Goal: Task Accomplishment & Management: Manage account settings

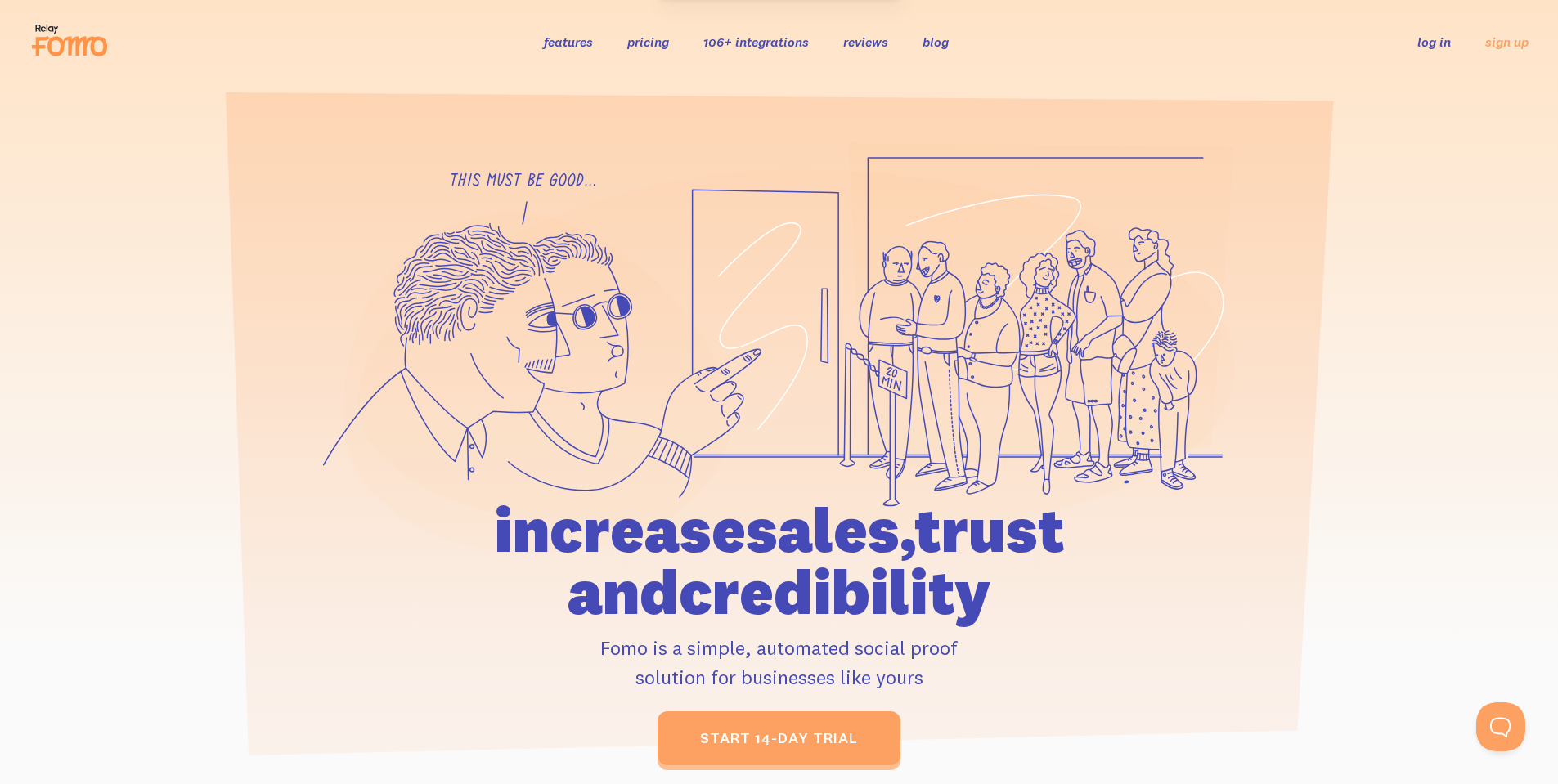
click at [1429, 49] on link "log in" at bounding box center [1434, 42] width 33 height 17
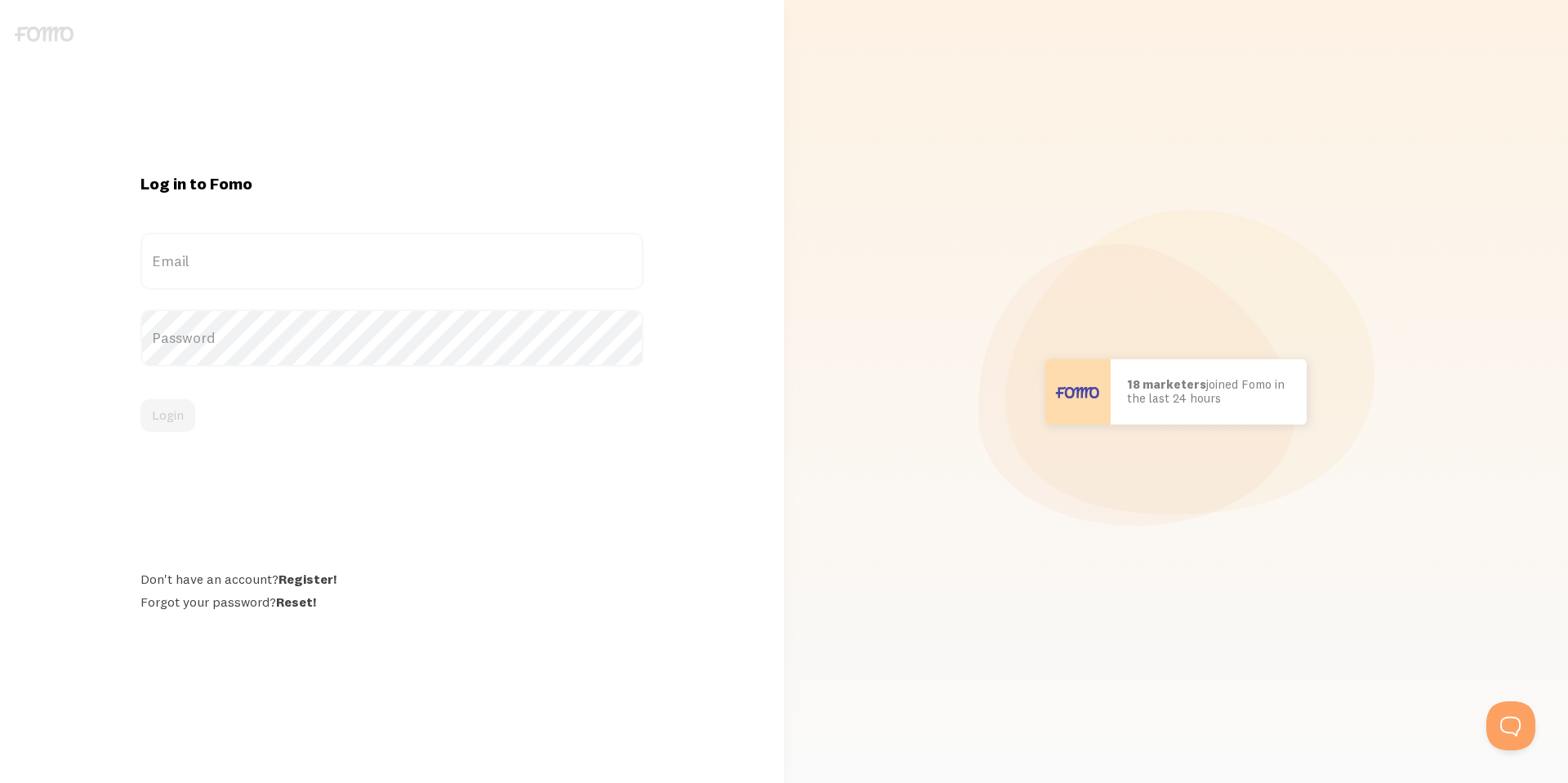
drag, startPoint x: 251, startPoint y: 221, endPoint x: 252, endPoint y: 246, distance: 25.0
click at [251, 223] on div "Log in to Fomo Email Password Login Don't have an account? Register! Forgot you…" at bounding box center [392, 392] width 522 height 437
click at [252, 253] on label "Email" at bounding box center [391, 261] width 503 height 57
click at [252, 253] on input "Email" at bounding box center [391, 261] width 503 height 57
type input "[EMAIL_ADDRESS][DOMAIN_NAME]"
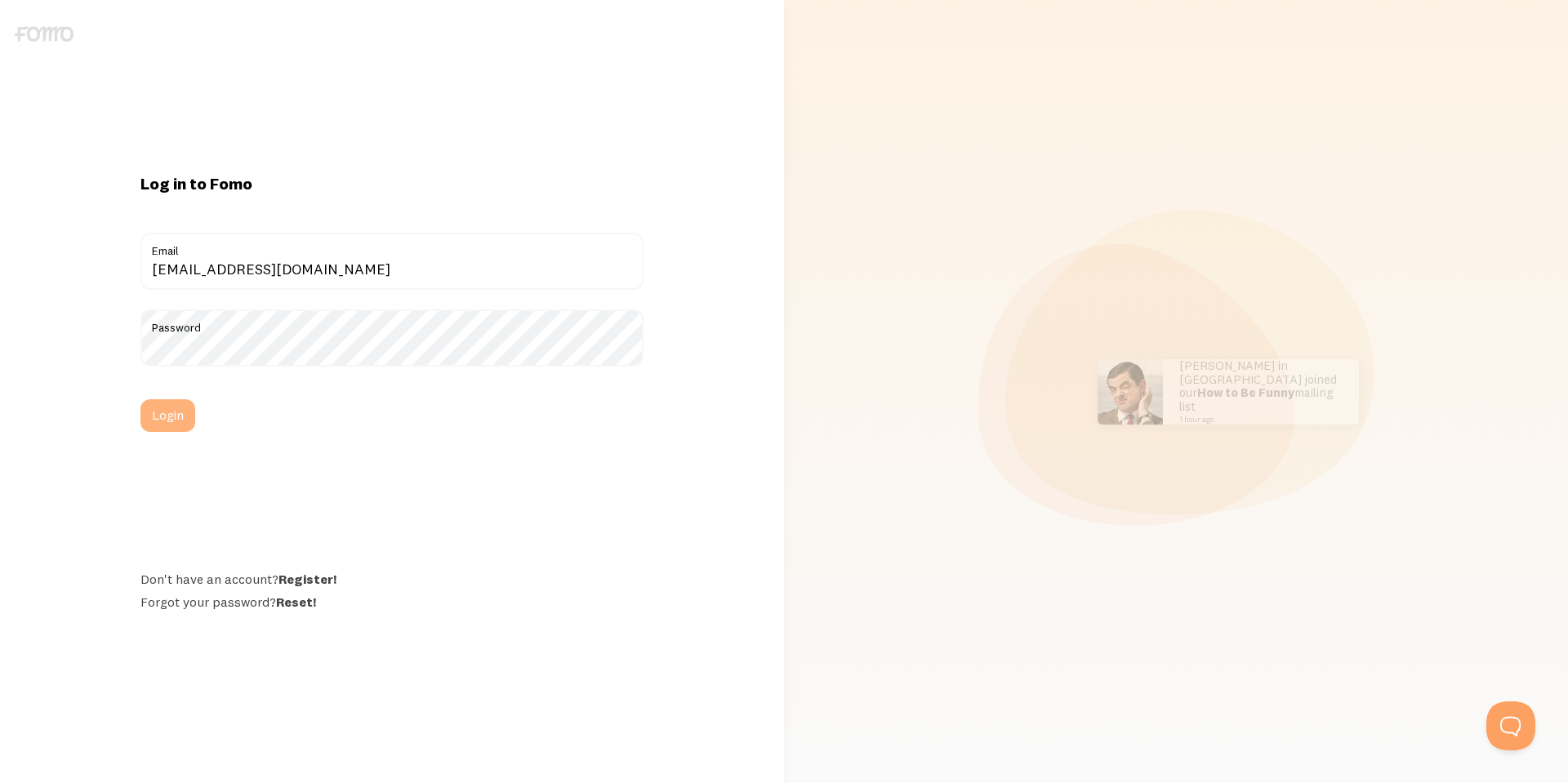
click at [155, 410] on button "Login" at bounding box center [168, 415] width 55 height 33
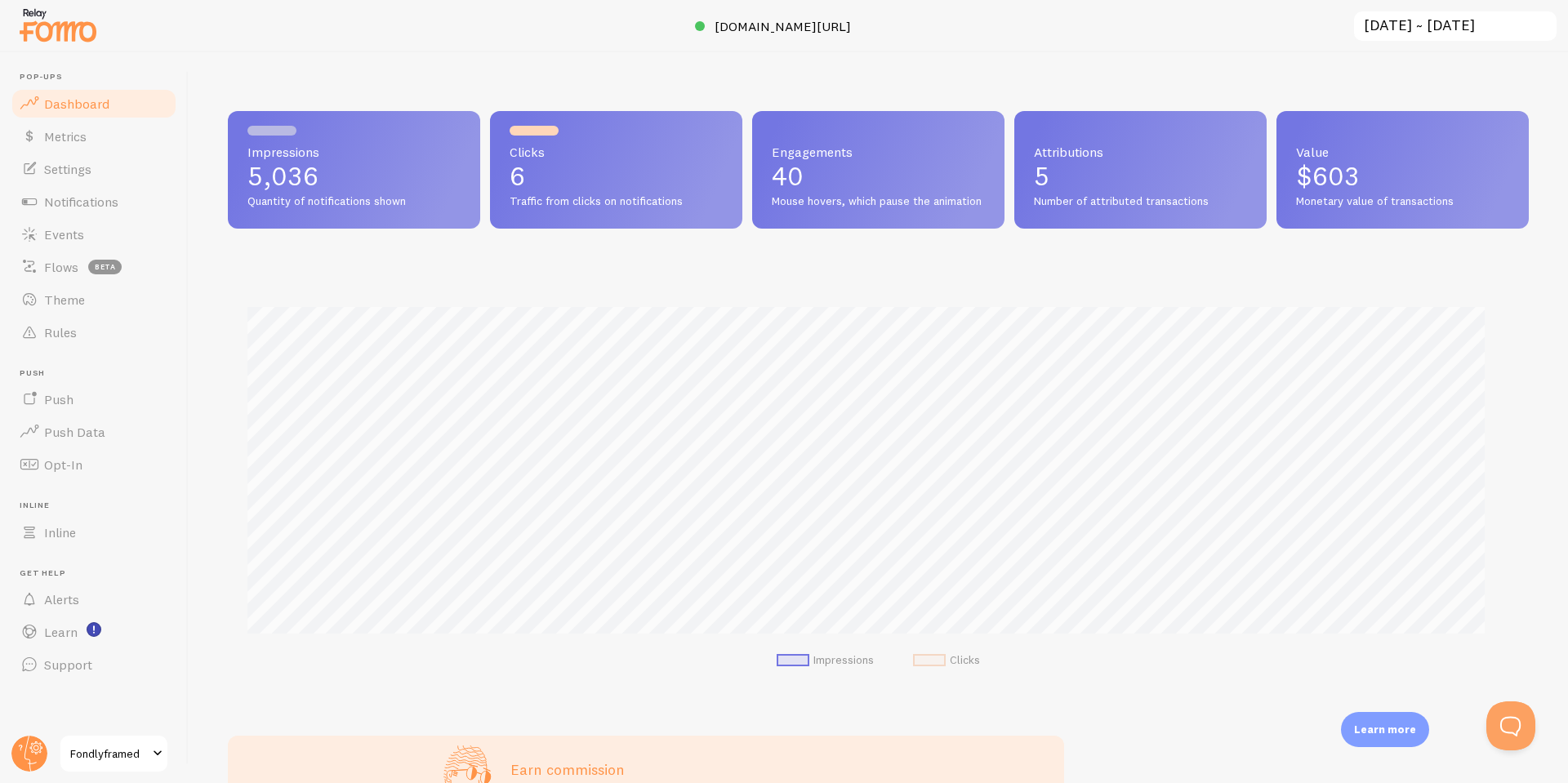
scroll to position [429, 1288]
click at [87, 198] on span "Notifications" at bounding box center [81, 202] width 74 height 17
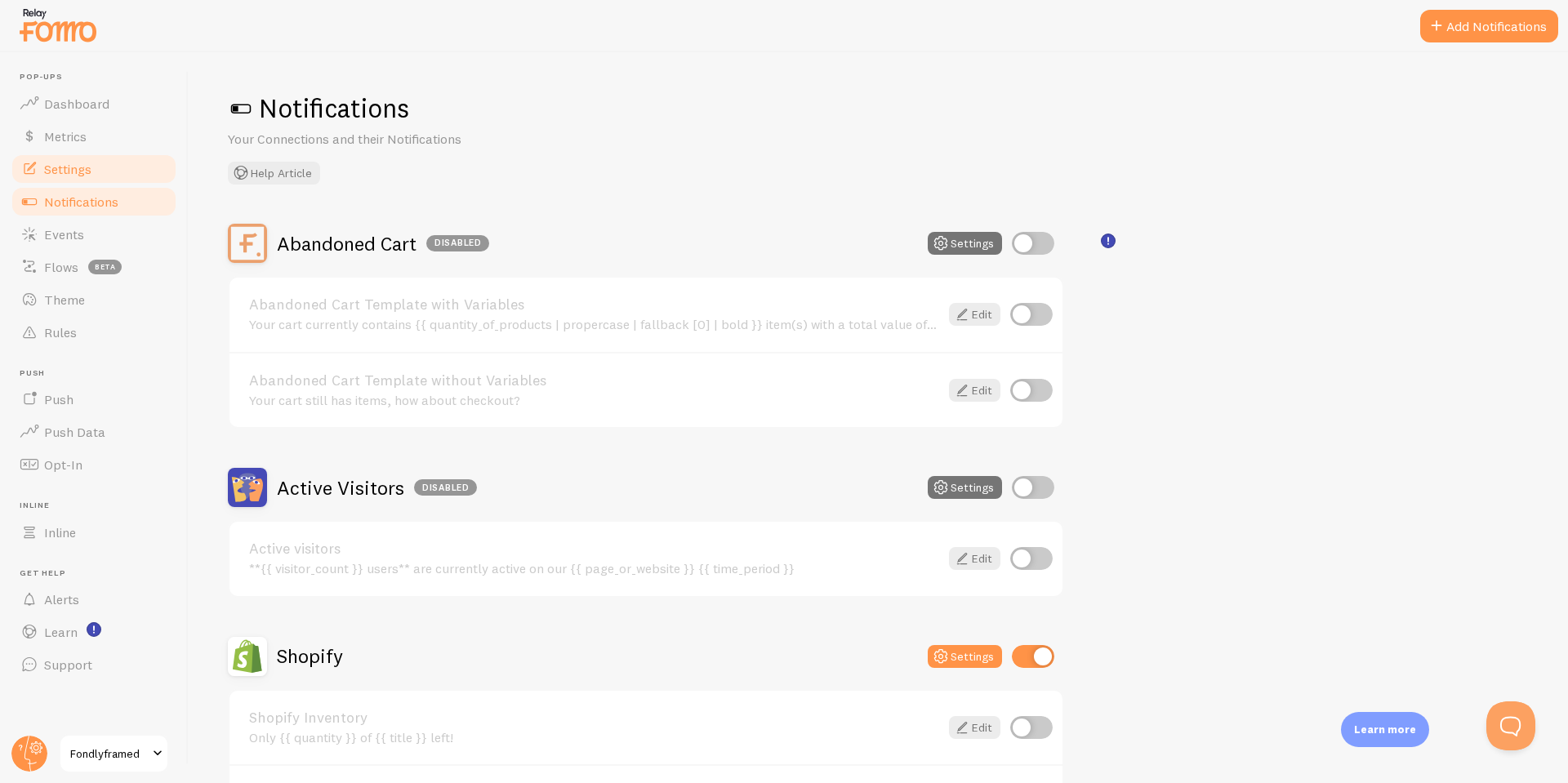
click at [118, 175] on link "Settings" at bounding box center [94, 169] width 169 height 33
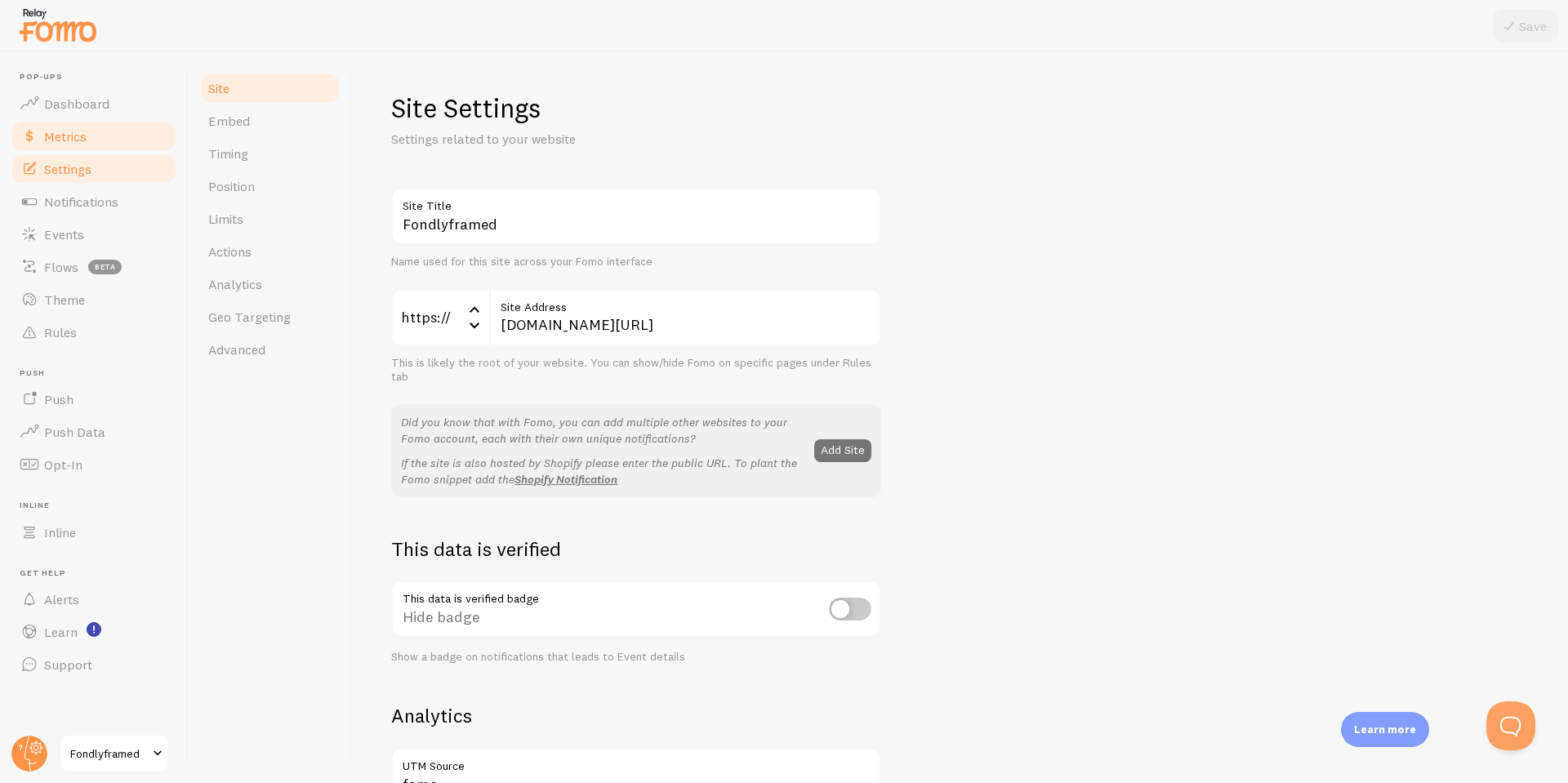
click at [77, 126] on link "Metrics" at bounding box center [94, 136] width 169 height 33
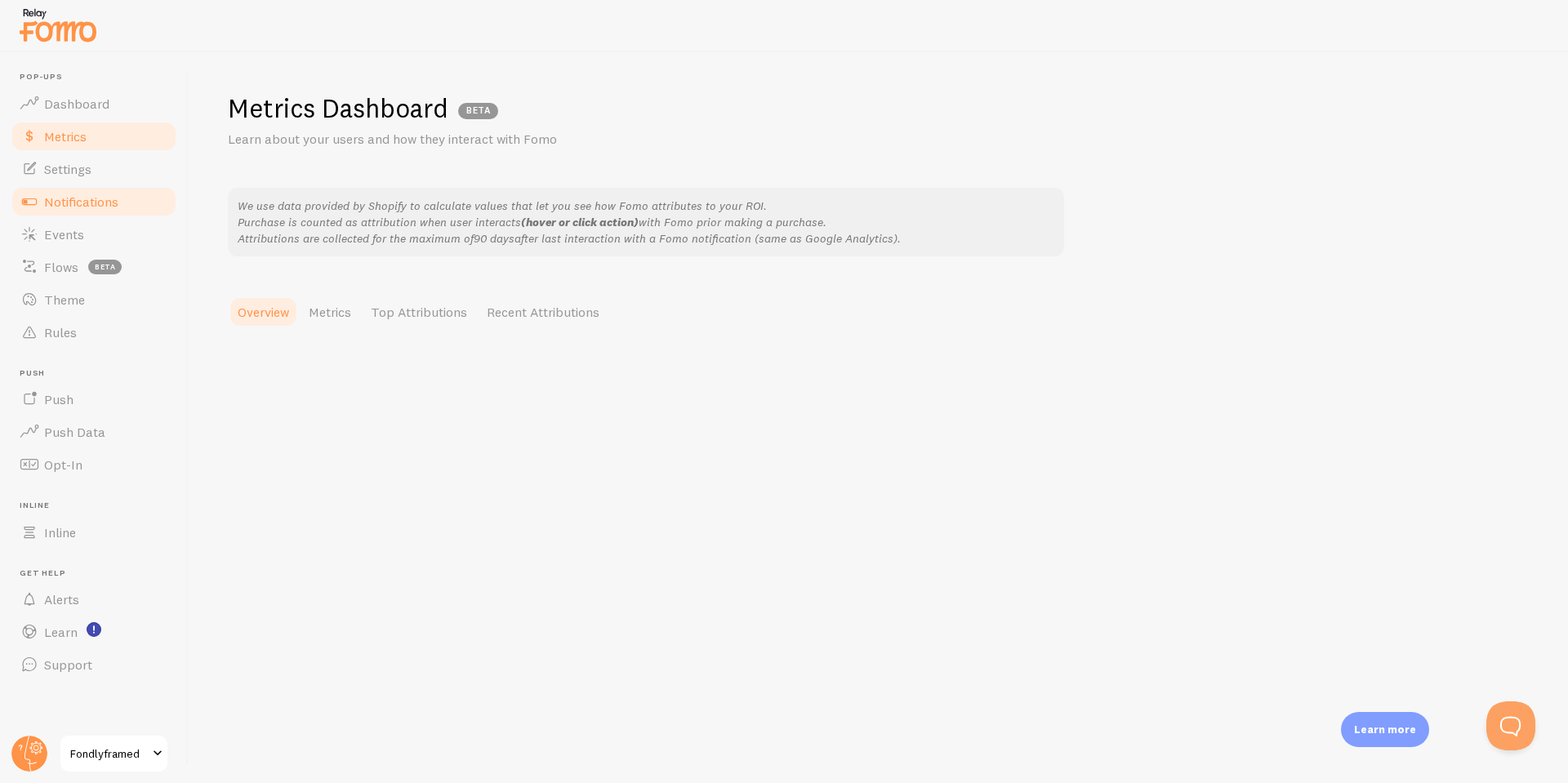
click at [83, 187] on link "Notifications" at bounding box center [94, 201] width 169 height 33
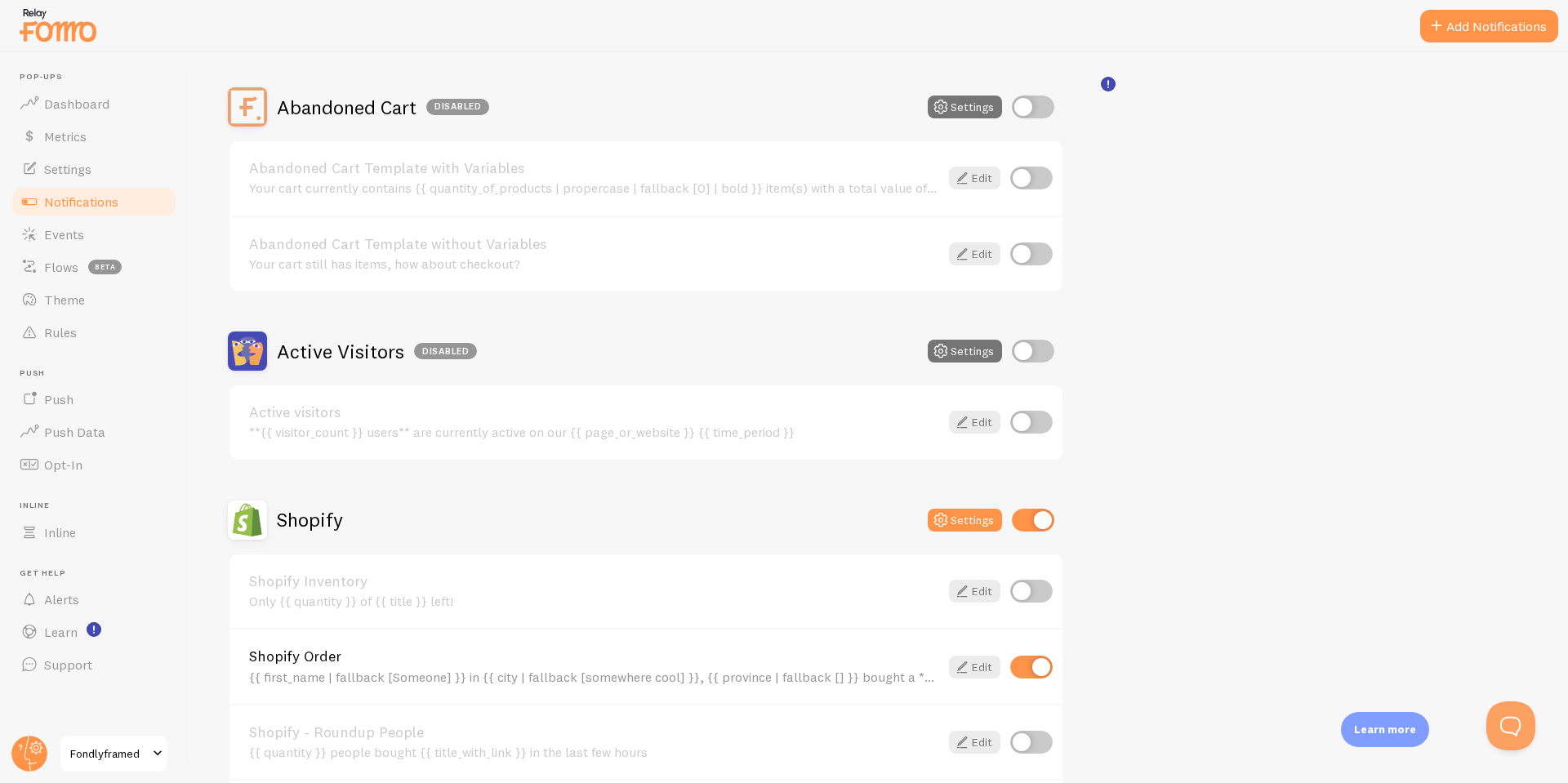
scroll to position [218, 0]
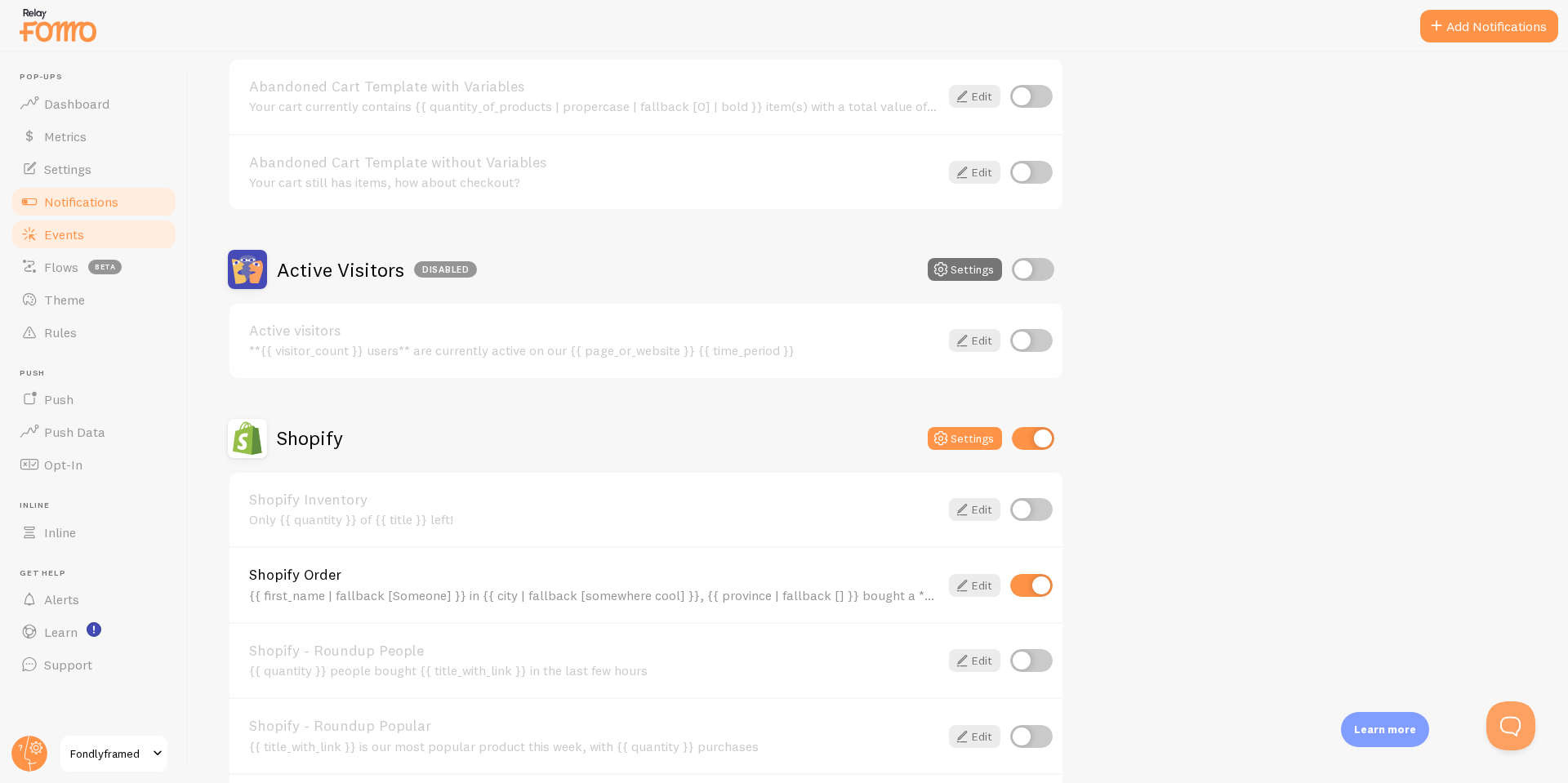
click at [126, 248] on link "Events" at bounding box center [94, 234] width 169 height 33
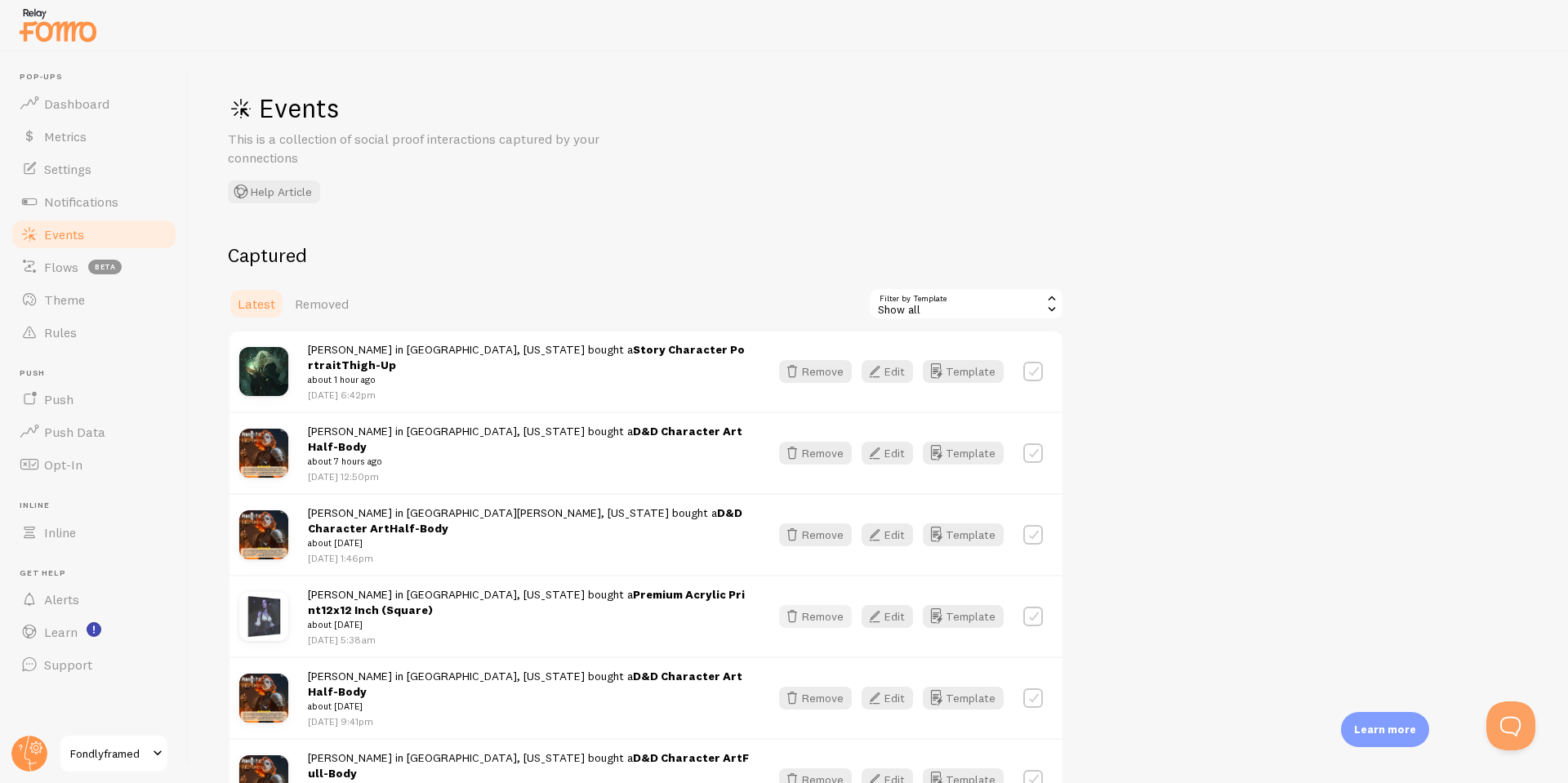
click at [812, 605] on button "Remove" at bounding box center [814, 616] width 73 height 23
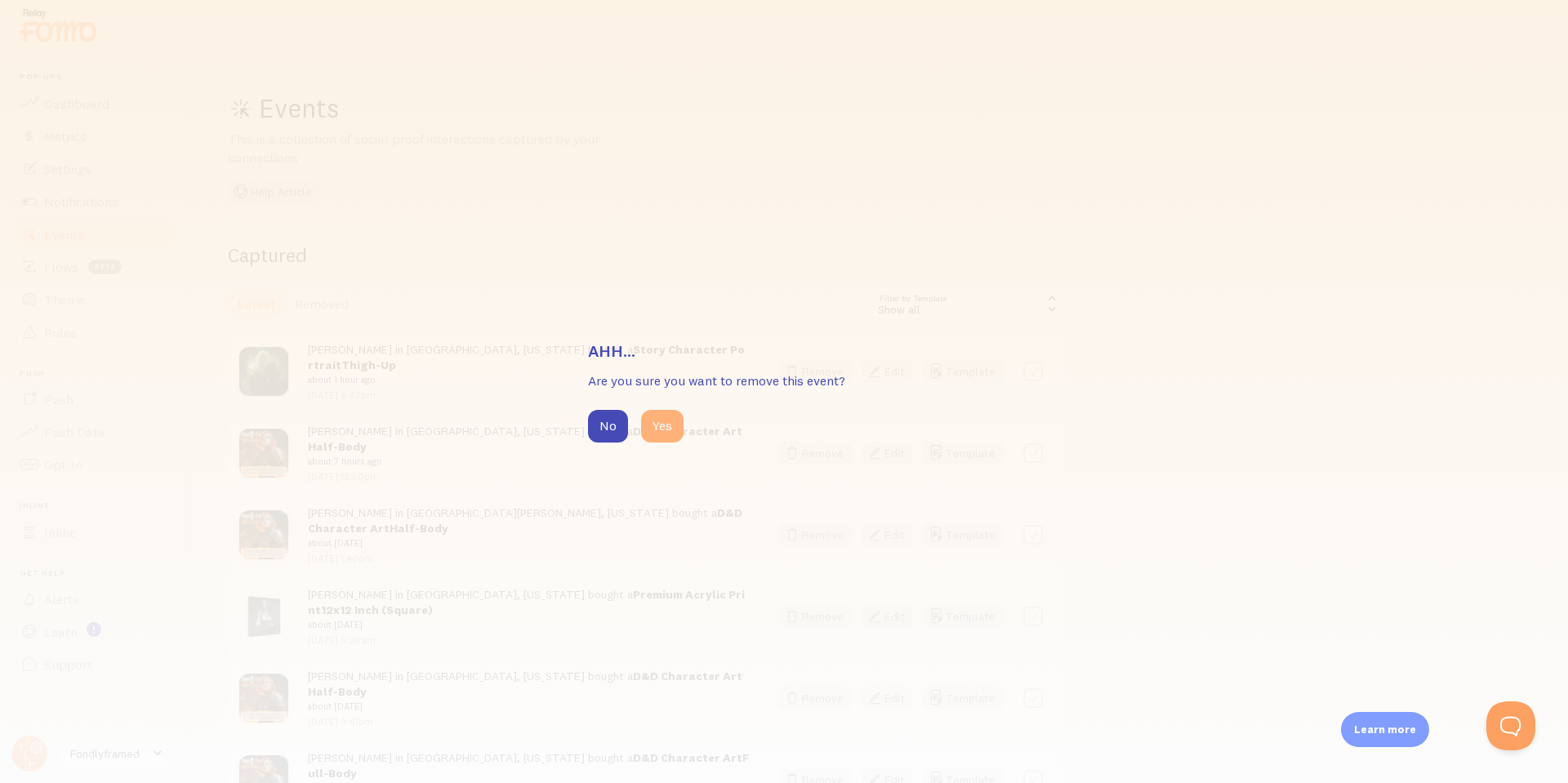
click at [667, 436] on button "Yes" at bounding box center [662, 426] width 43 height 33
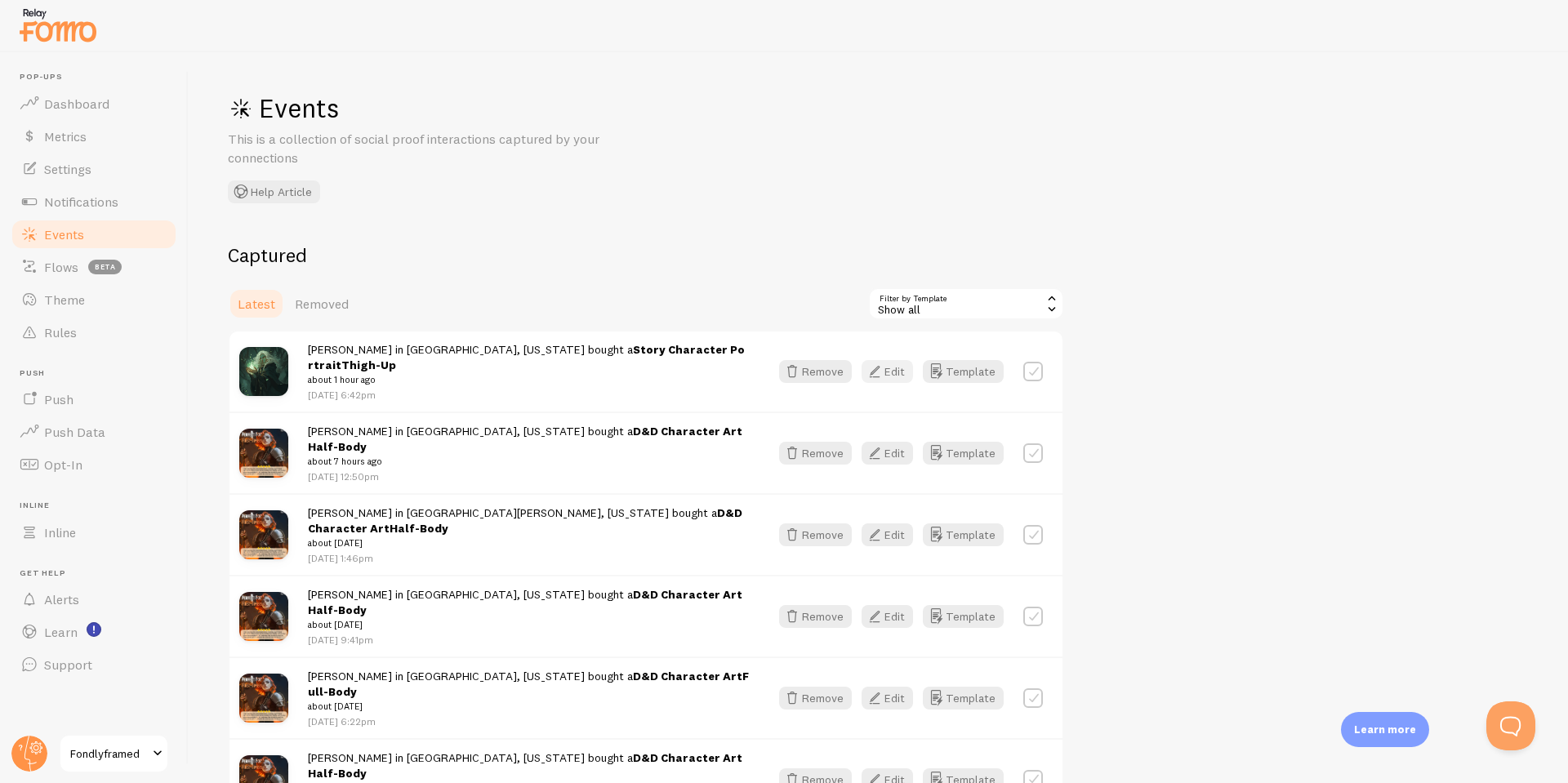
click at [890, 366] on button "Edit" at bounding box center [887, 371] width 52 height 23
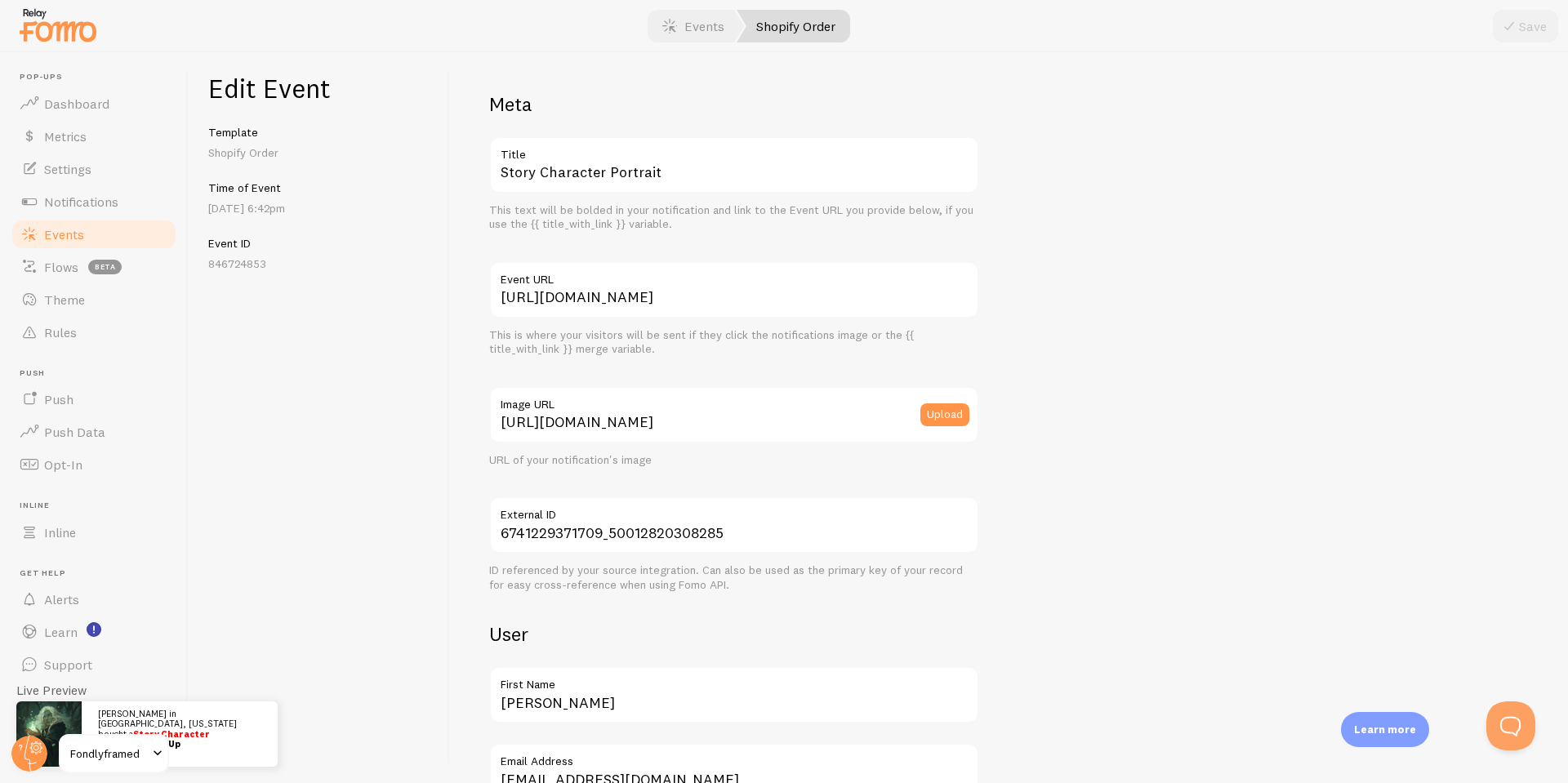
click at [787, 18] on link "Shopify Order" at bounding box center [794, 26] width 113 height 33
click at [713, 22] on link "Events" at bounding box center [693, 26] width 101 height 33
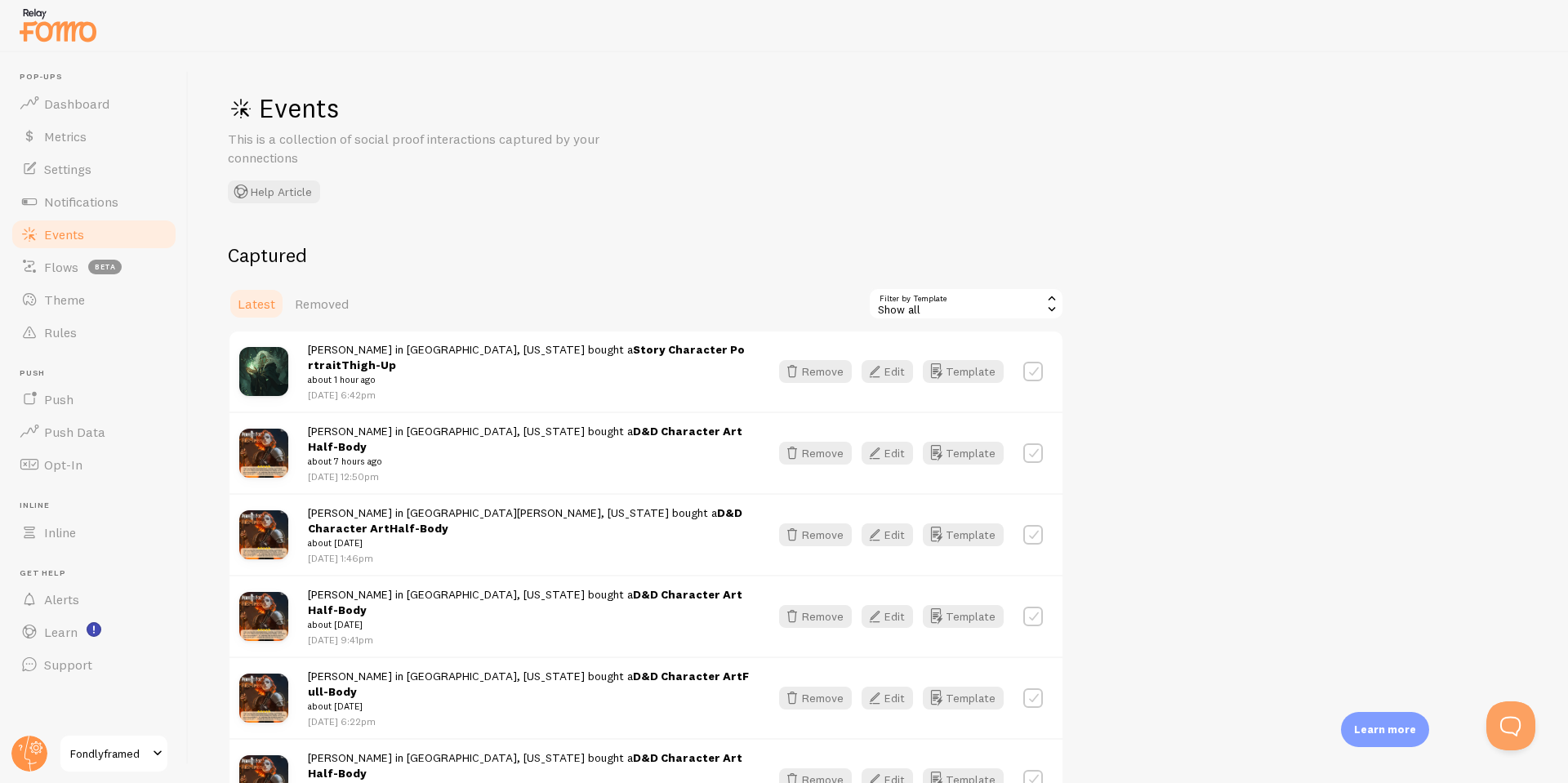
click at [729, 200] on div "Events This is a collection of social proof interactions captured by your conne…" at bounding box center [878, 418] width 1379 height 731
click at [774, 164] on div "Events This is a collection of social proof interactions captured by your conne…" at bounding box center [878, 418] width 1379 height 731
